Goal: Task Accomplishment & Management: Use online tool/utility

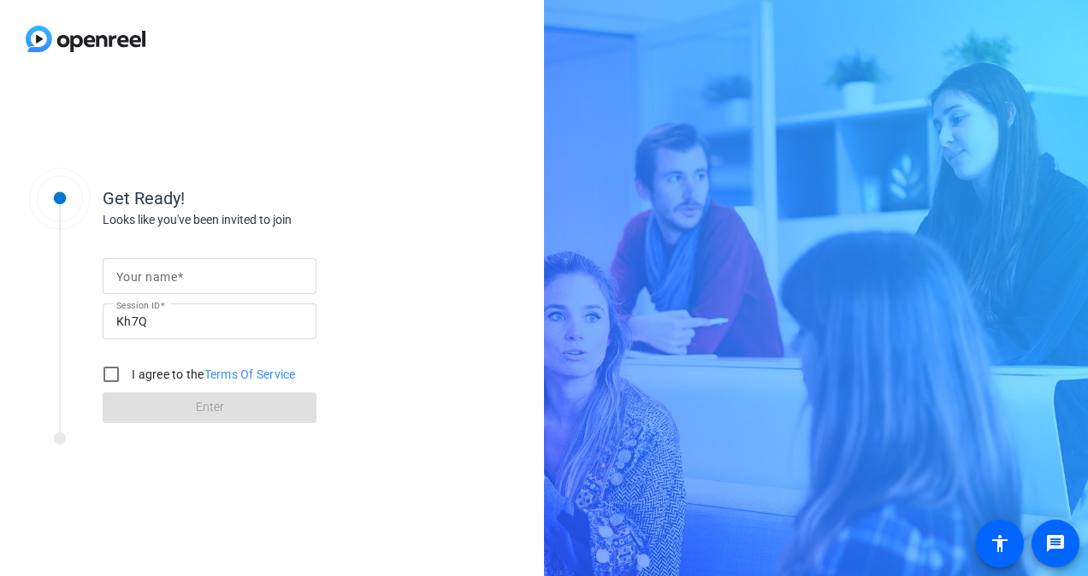
click at [169, 281] on mat-label "Your name" at bounding box center [146, 277] width 61 height 14
click at [169, 281] on input "Your name" at bounding box center [209, 276] width 186 height 21
type input "m"
type input "[PERSON_NAME]"
click at [104, 369] on input "I agree to the Terms Of Service" at bounding box center [111, 375] width 34 height 34
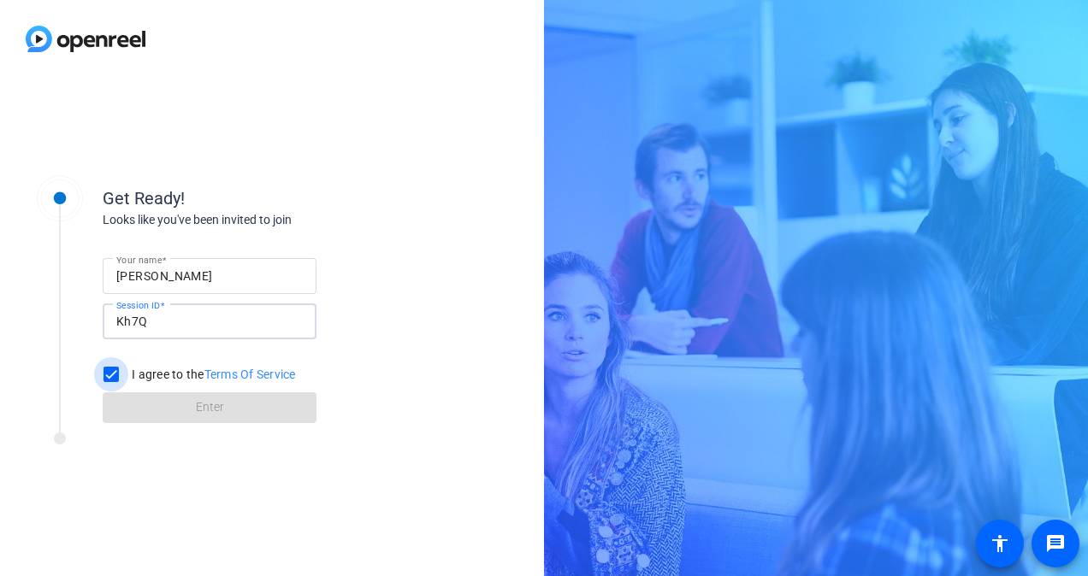
checkbox input "true"
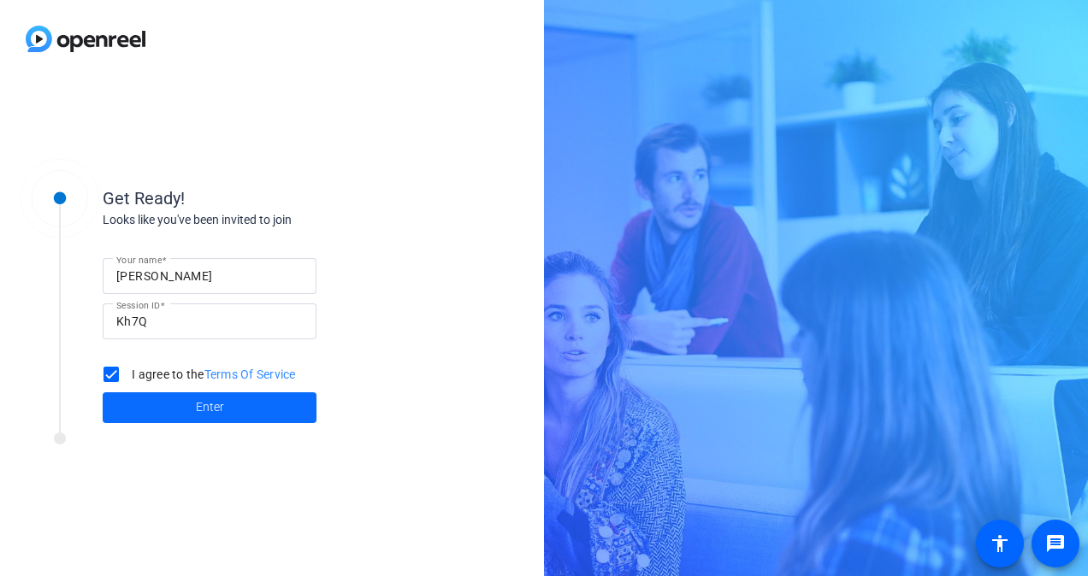
click at [140, 390] on span at bounding box center [210, 407] width 214 height 41
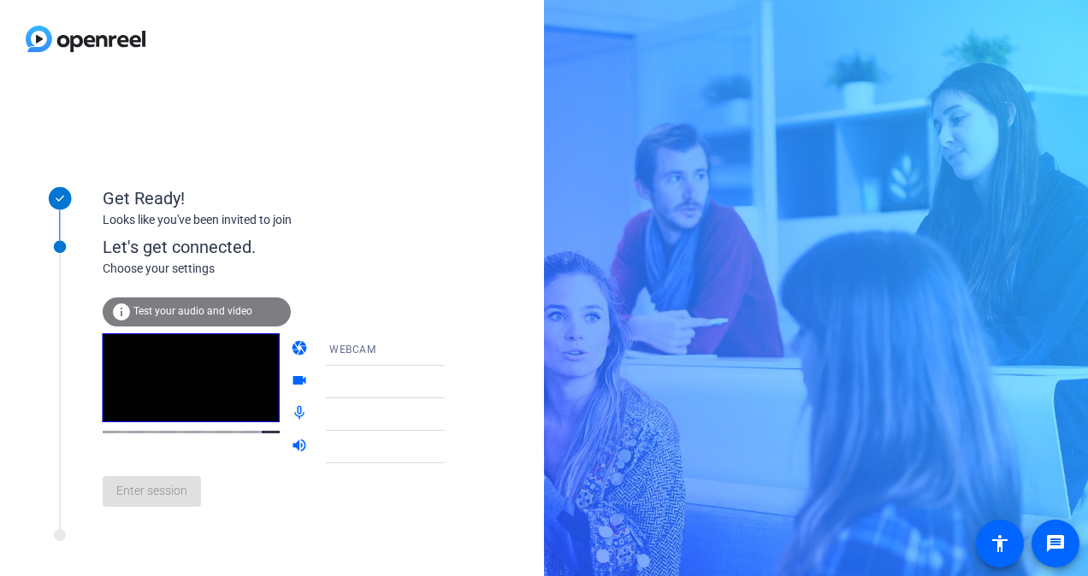
click at [452, 354] on icon at bounding box center [462, 350] width 21 height 21
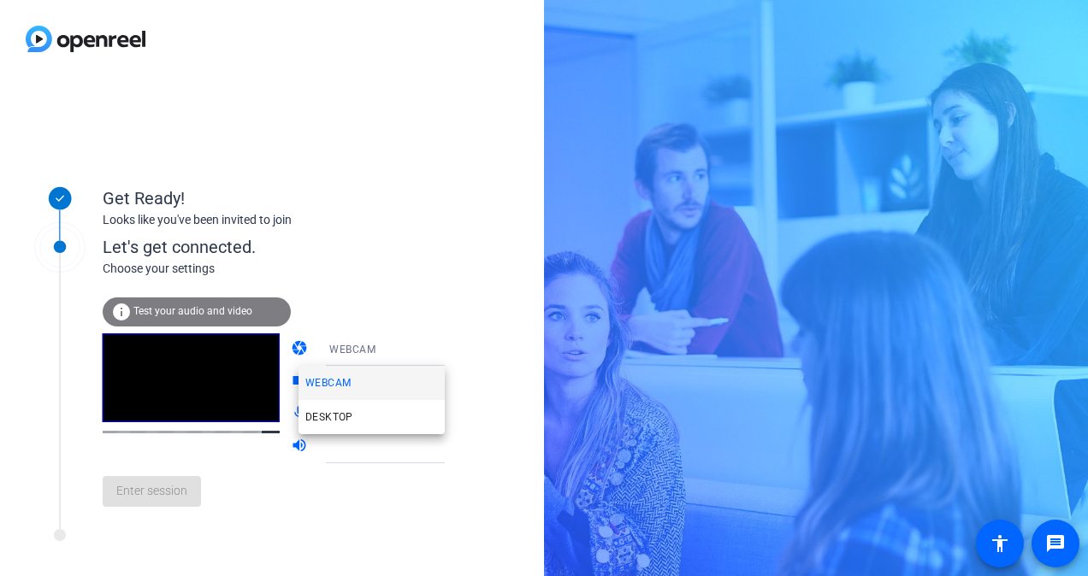
click at [418, 354] on div at bounding box center [544, 288] width 1088 height 576
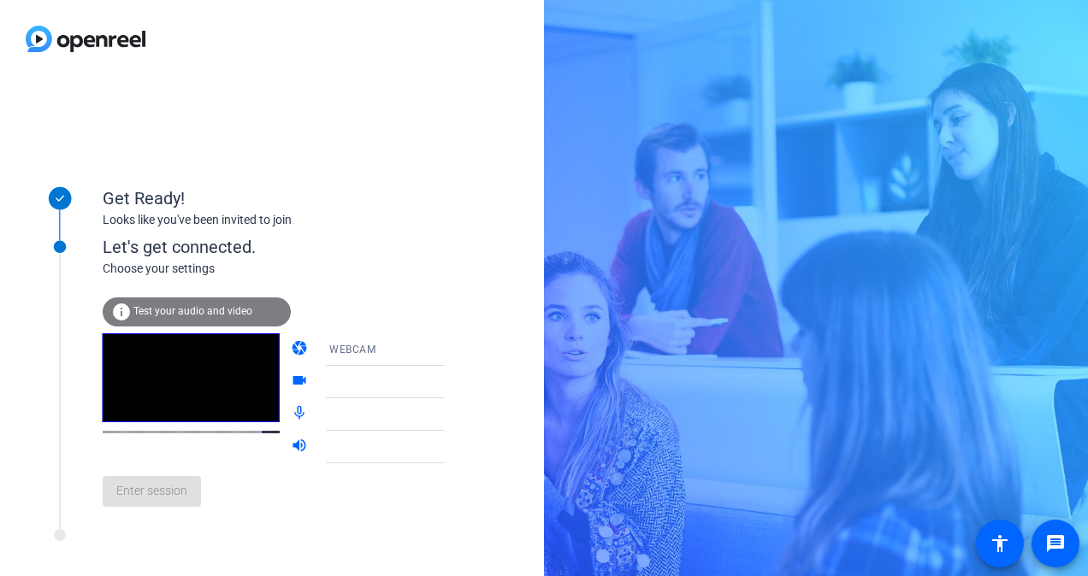
click at [228, 318] on div "info Test your audio and video" at bounding box center [197, 312] width 188 height 29
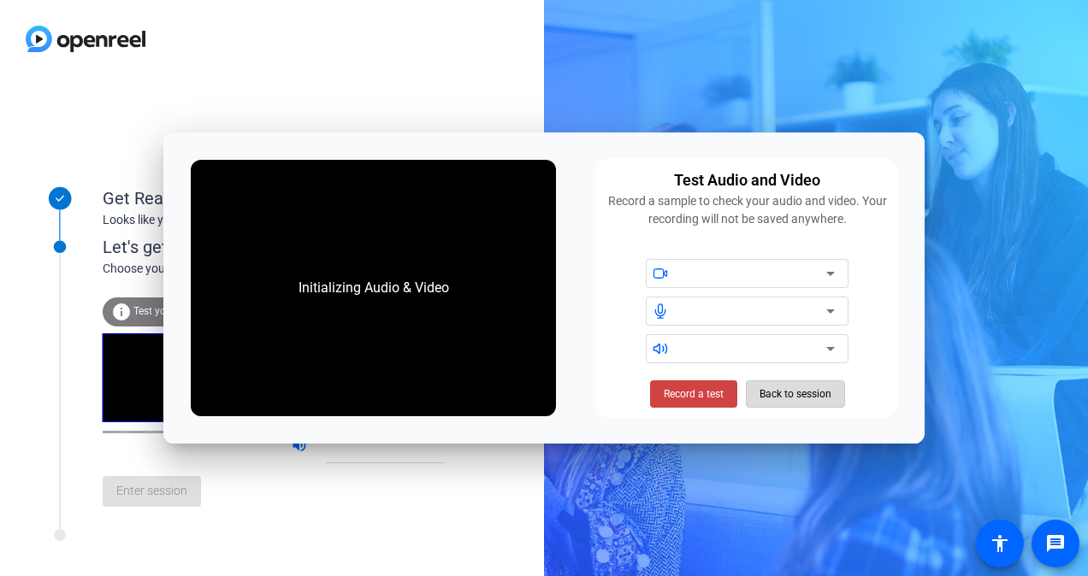
click at [826, 386] on span "Back to session" at bounding box center [796, 394] width 72 height 33
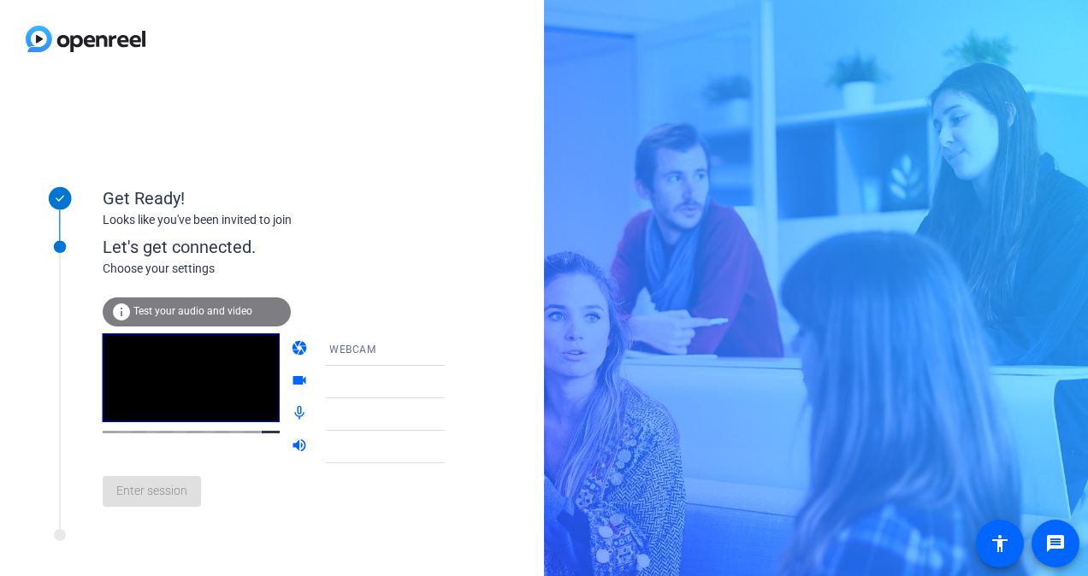
click at [182, 299] on div "info Test your audio and video" at bounding box center [197, 312] width 188 height 29
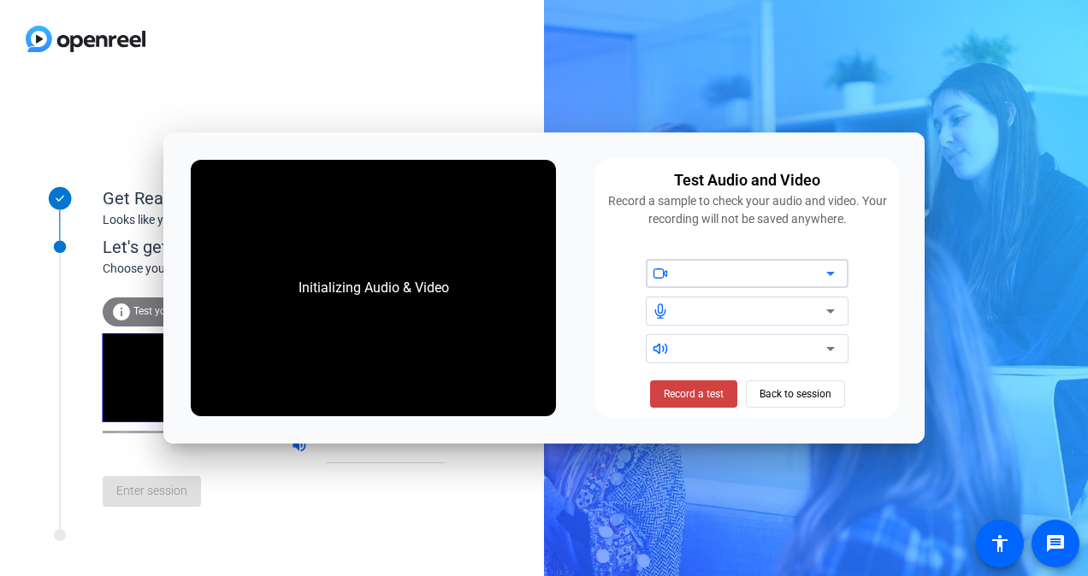
click at [716, 263] on div at bounding box center [753, 273] width 145 height 21
click at [714, 269] on div at bounding box center [753, 273] width 145 height 21
click at [689, 311] on div at bounding box center [753, 311] width 145 height 21
click at [683, 270] on div at bounding box center [753, 273] width 145 height 21
click at [686, 388] on span "Record a test" at bounding box center [694, 394] width 60 height 15
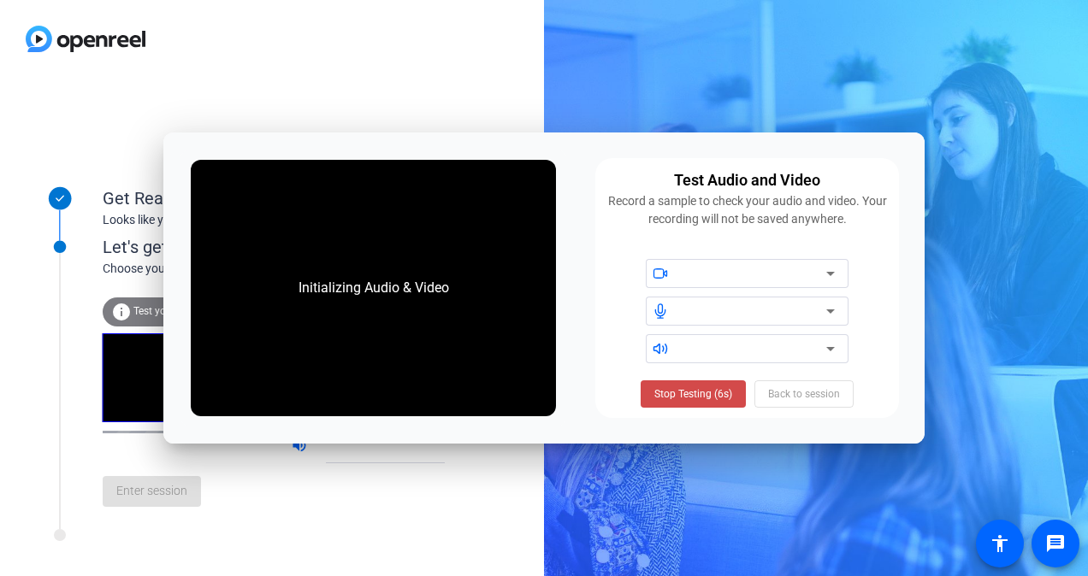
click at [677, 392] on span "Stop Testing (6s)" at bounding box center [693, 394] width 78 height 15
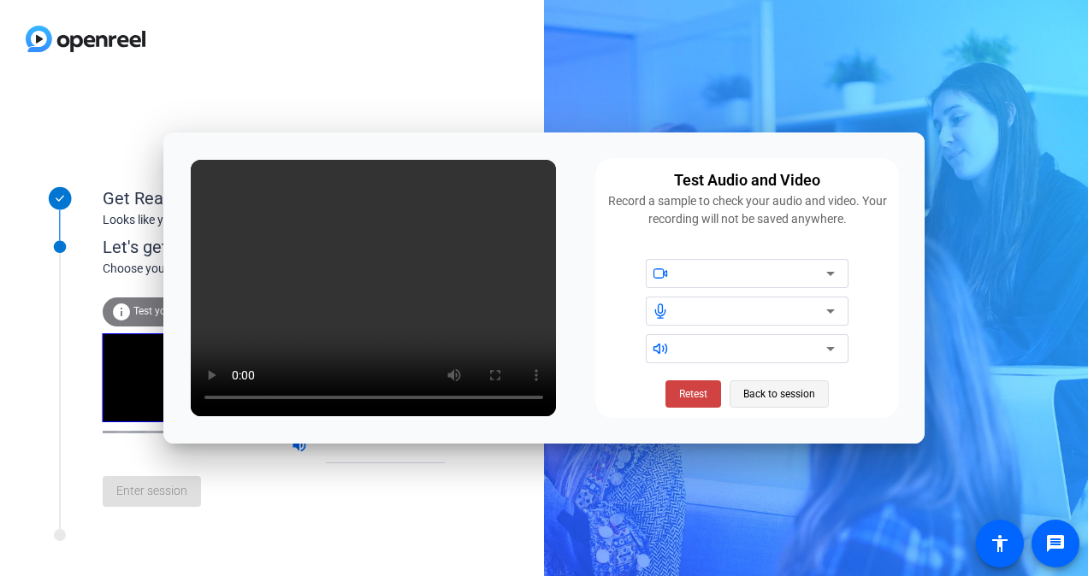
click at [782, 387] on span "Back to session" at bounding box center [779, 394] width 72 height 33
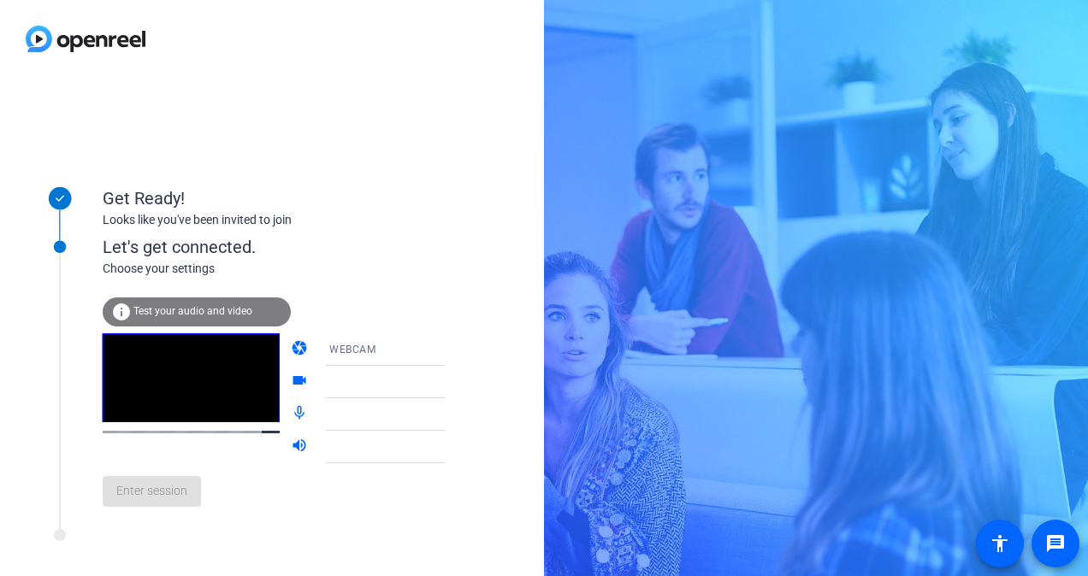
drag, startPoint x: 171, startPoint y: 496, endPoint x: 181, endPoint y: 487, distance: 13.9
click at [181, 487] on div "Enter session" at bounding box center [291, 492] width 377 height 56
click at [387, 384] on div at bounding box center [392, 382] width 127 height 21
click at [452, 385] on icon at bounding box center [462, 382] width 21 height 21
click at [452, 344] on icon at bounding box center [462, 350] width 21 height 21
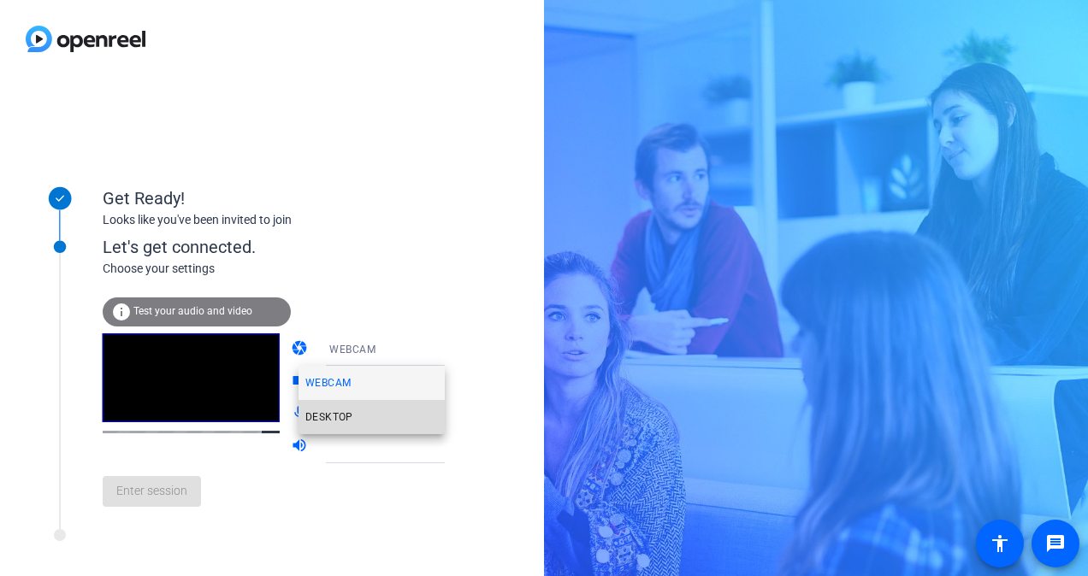
click at [339, 419] on span "DESKTOP" at bounding box center [329, 417] width 48 height 21
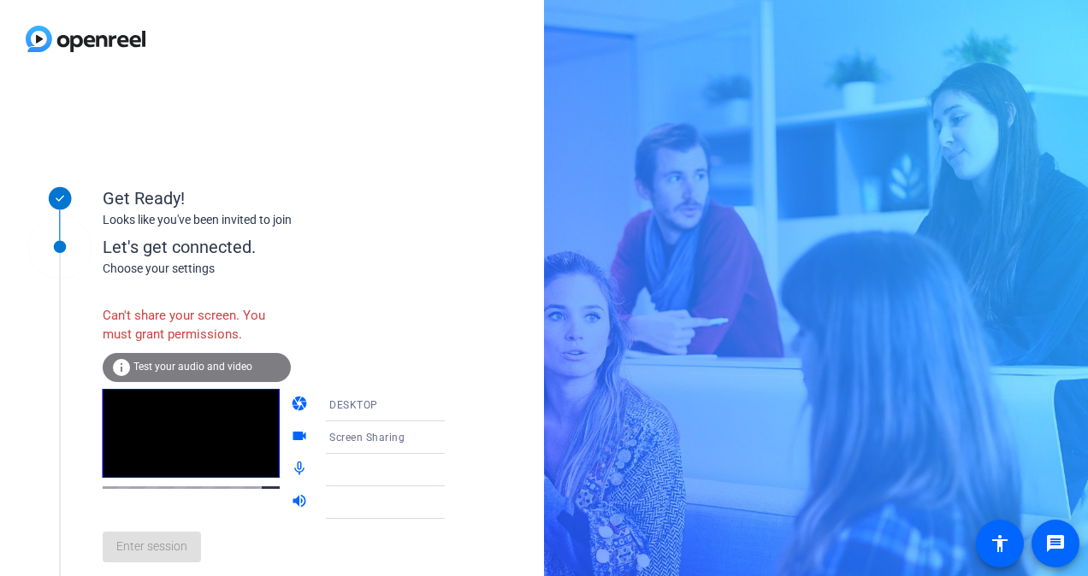
click at [452, 399] on icon at bounding box center [462, 405] width 21 height 21
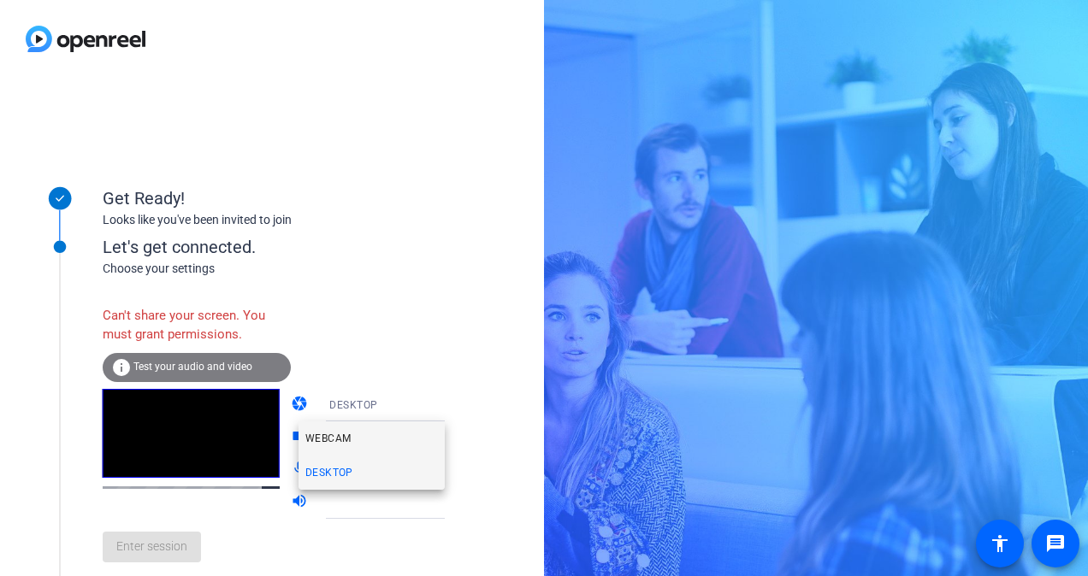
click at [398, 445] on mat-option "WEBCAM" at bounding box center [372, 439] width 146 height 34
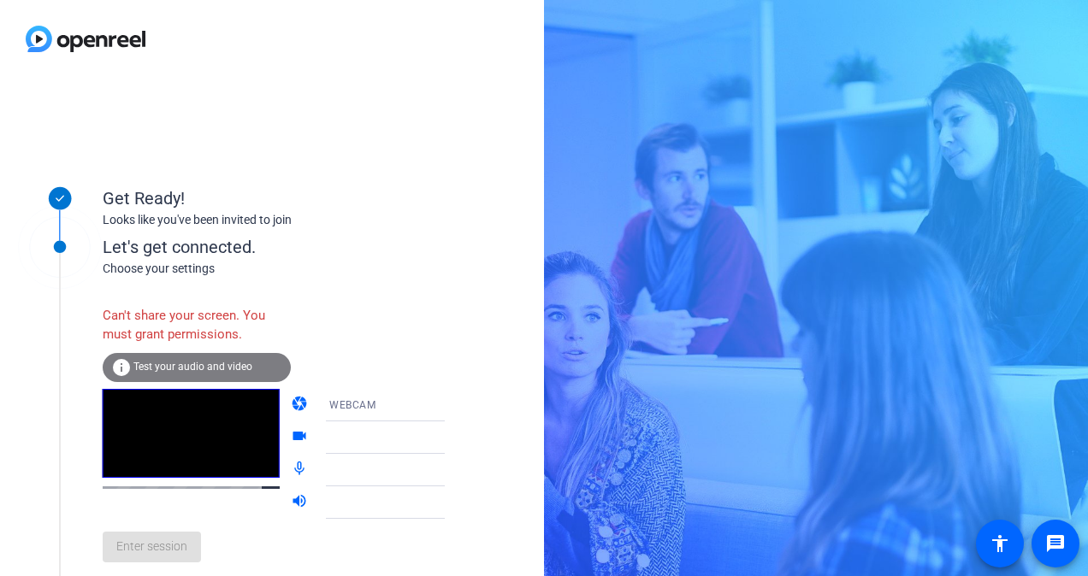
click at [452, 439] on icon at bounding box center [462, 438] width 21 height 21
click at [423, 456] on div at bounding box center [397, 470] width 136 height 33
click at [452, 466] on icon at bounding box center [462, 470] width 21 height 21
click at [426, 520] on div at bounding box center [397, 528] width 163 height 19
click at [452, 507] on icon at bounding box center [462, 503] width 21 height 21
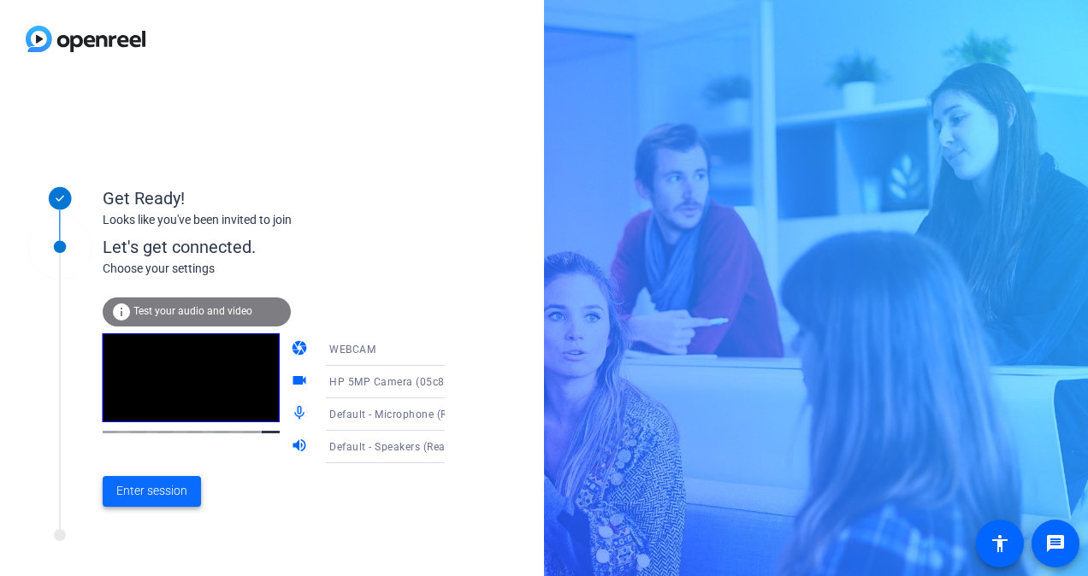
click at [151, 497] on span "Enter session" at bounding box center [151, 491] width 71 height 18
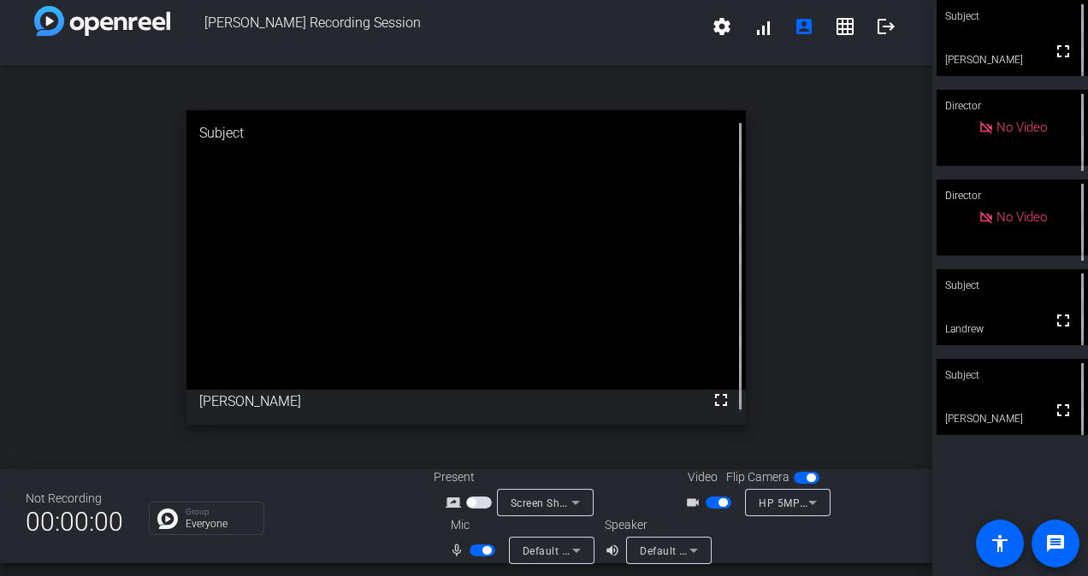
scroll to position [20, 0]
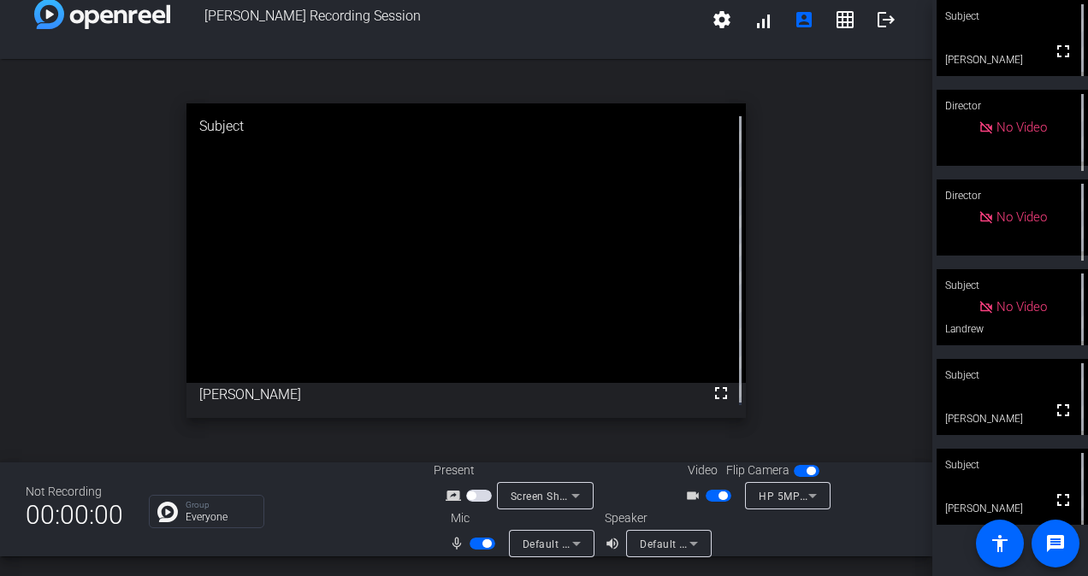
click at [706, 499] on span "button" at bounding box center [719, 496] width 26 height 12
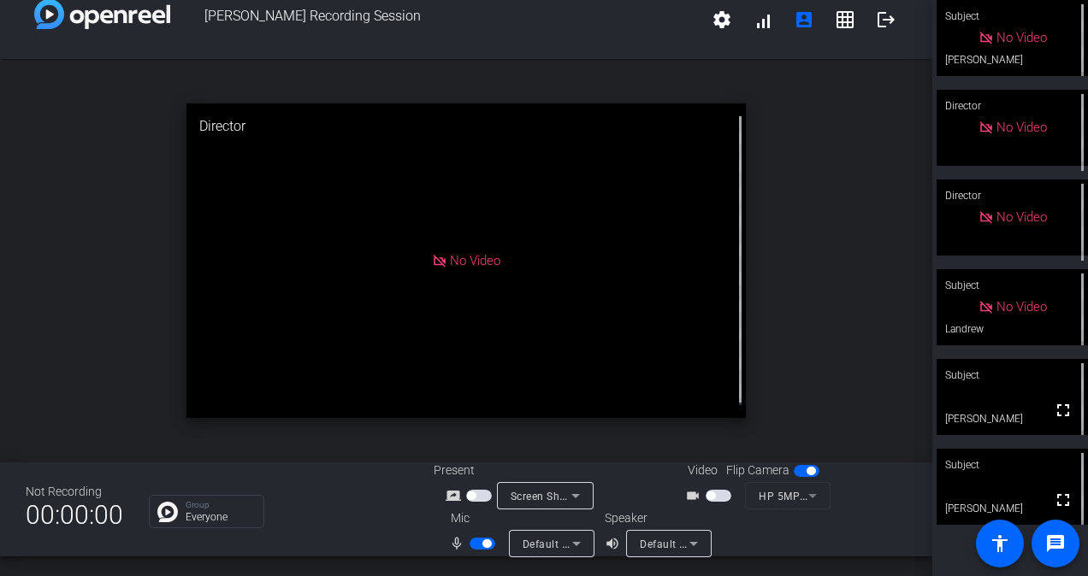
click at [474, 545] on span "button" at bounding box center [483, 544] width 26 height 12
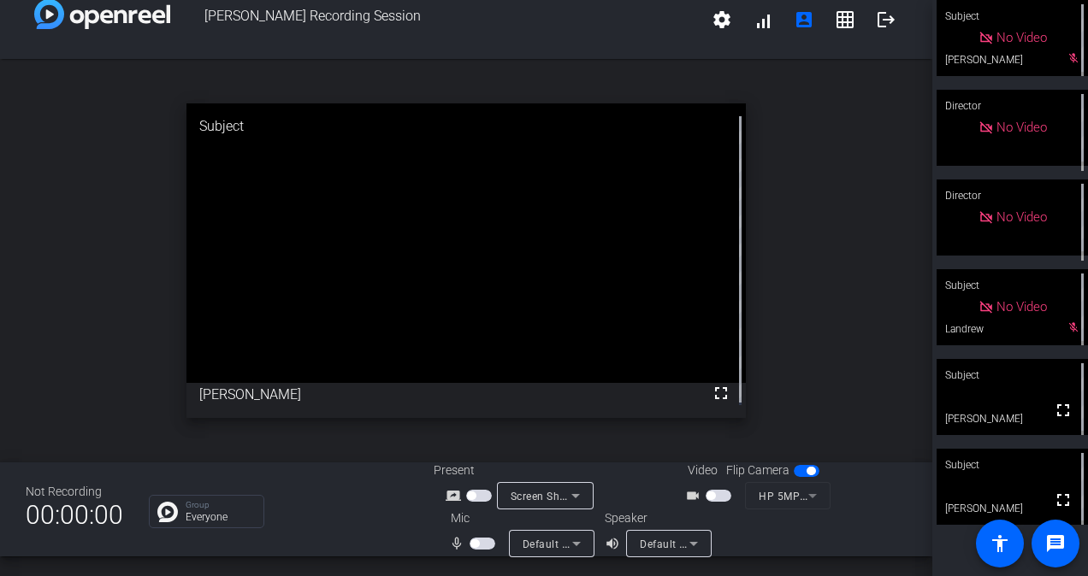
click at [479, 541] on span "button" at bounding box center [483, 544] width 26 height 12
click at [842, 27] on mat-icon "grid_on" at bounding box center [845, 19] width 21 height 21
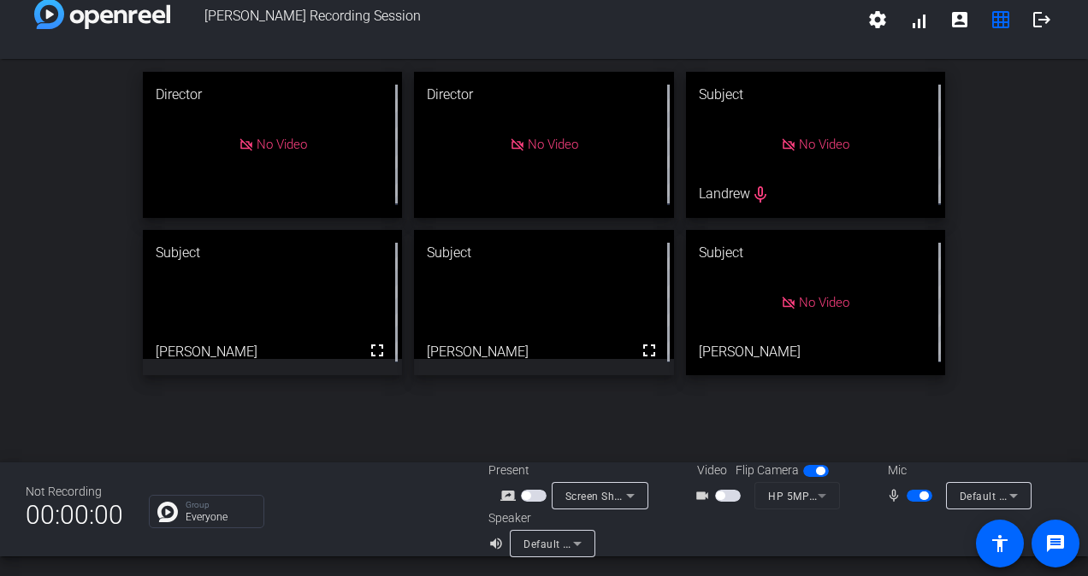
click at [912, 499] on span "button" at bounding box center [920, 496] width 26 height 12
